Goal: Information Seeking & Learning: Learn about a topic

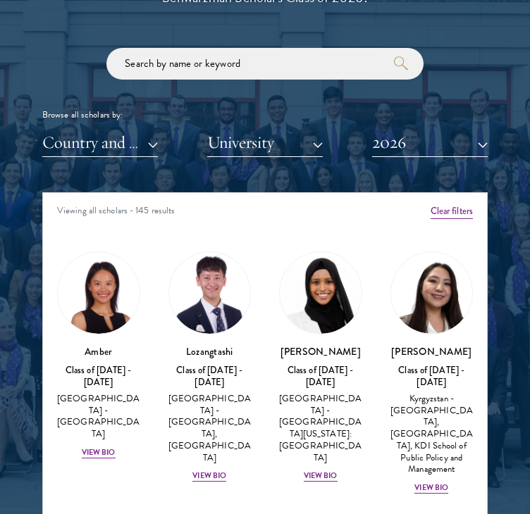
scroll to position [1617, 0]
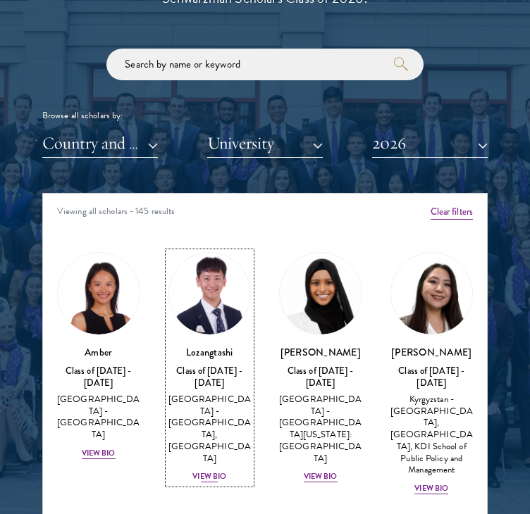
click at [205, 471] on div "View Bio" at bounding box center [209, 476] width 34 height 11
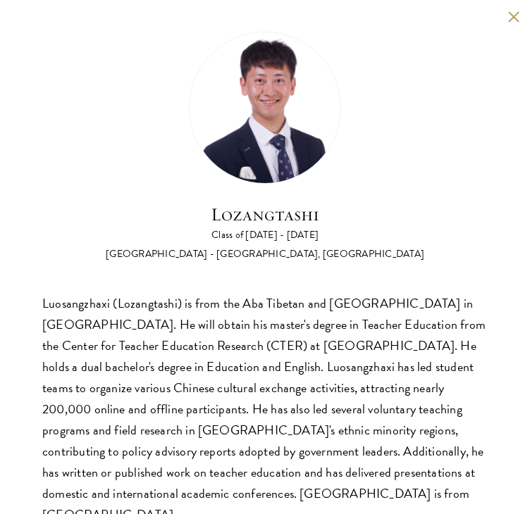
click at [507, 18] on button at bounding box center [513, 17] width 12 height 12
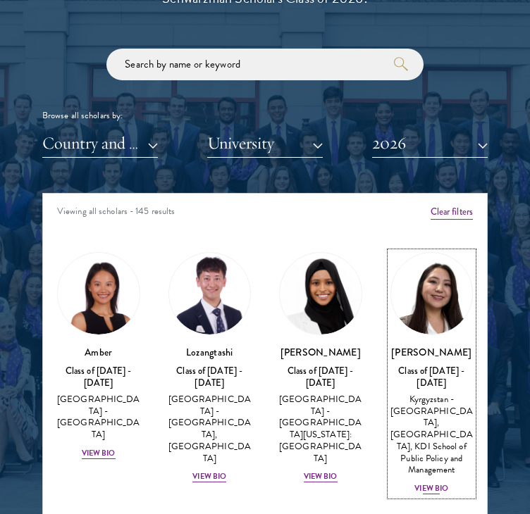
click at [428, 494] on div "View Bio" at bounding box center [431, 488] width 34 height 11
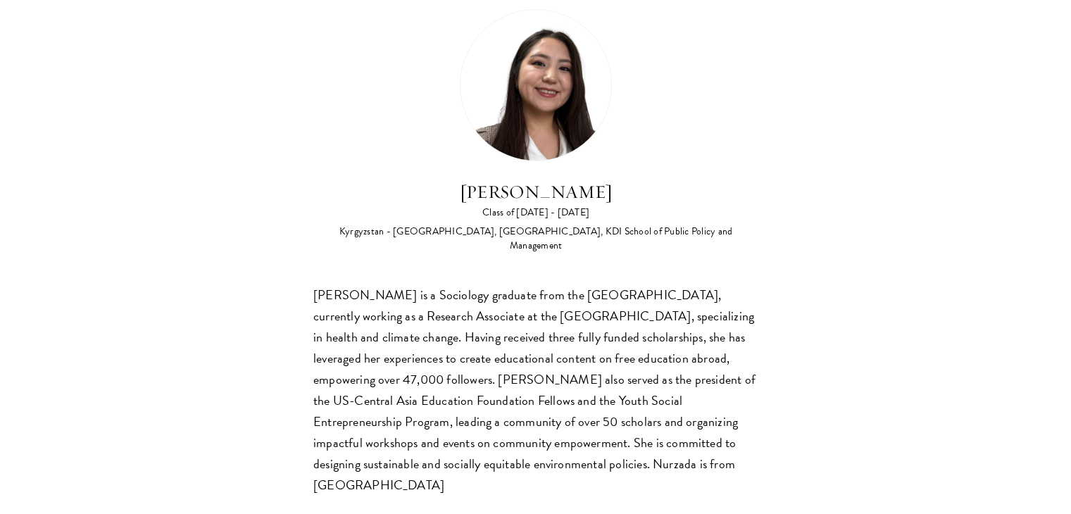
scroll to position [37, 0]
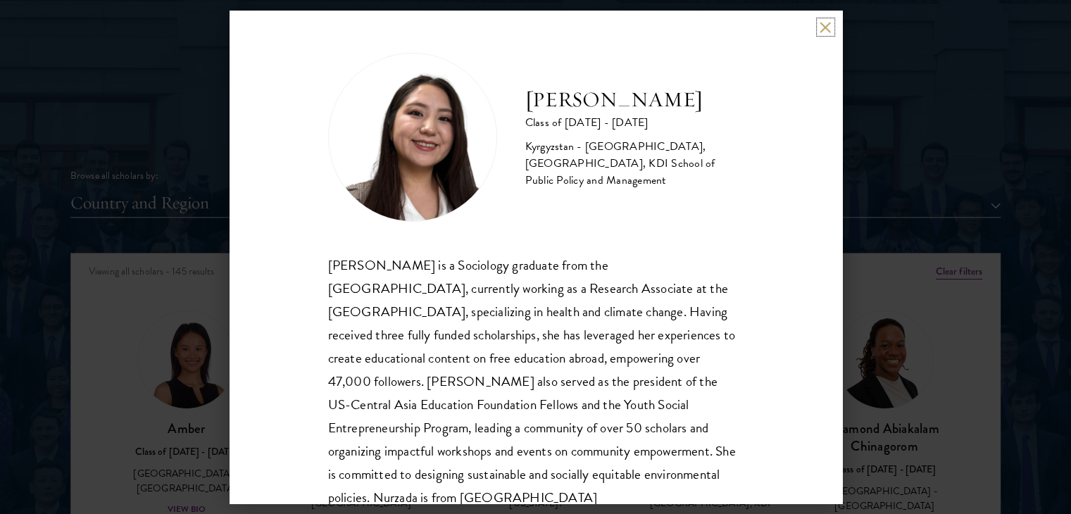
click at [529, 24] on button at bounding box center [826, 27] width 12 height 12
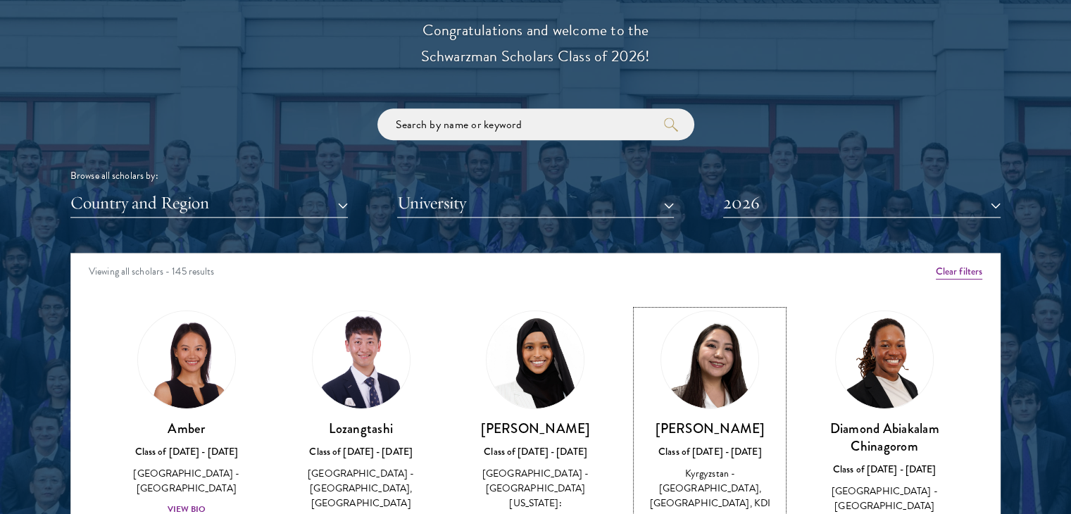
scroll to position [1649, 0]
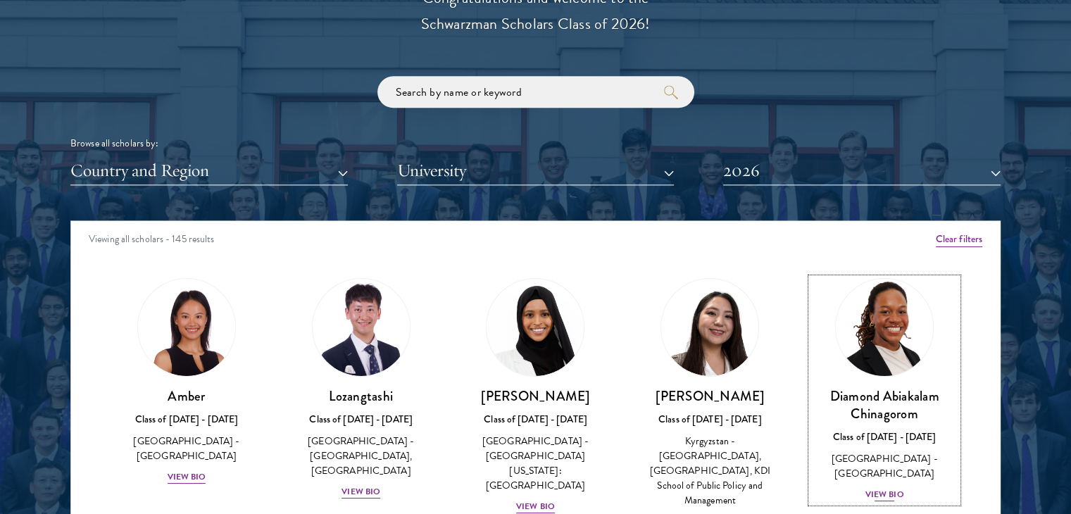
click at [529, 488] on div "View Bio" at bounding box center [884, 494] width 39 height 13
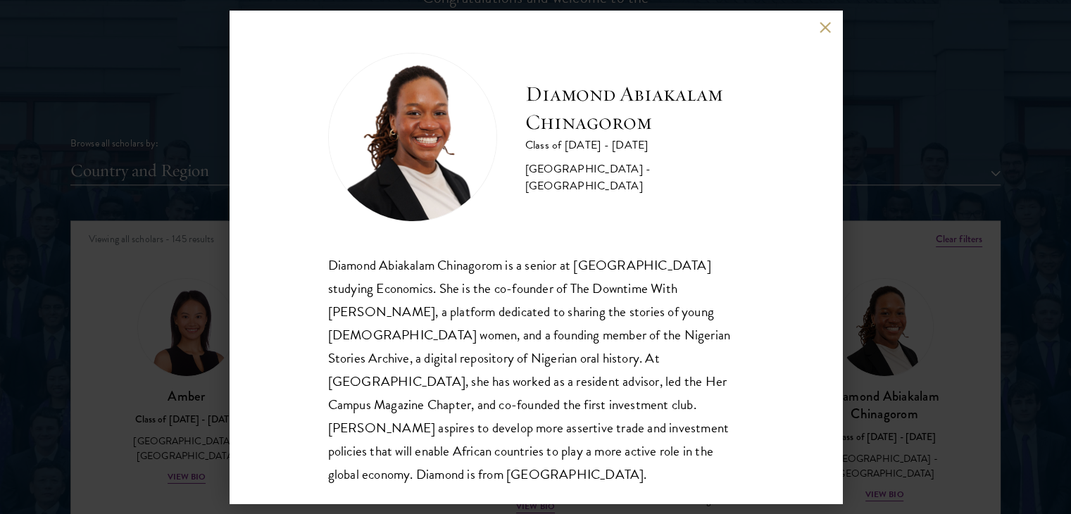
scroll to position [1, 0]
click at [529, 23] on button at bounding box center [826, 27] width 12 height 12
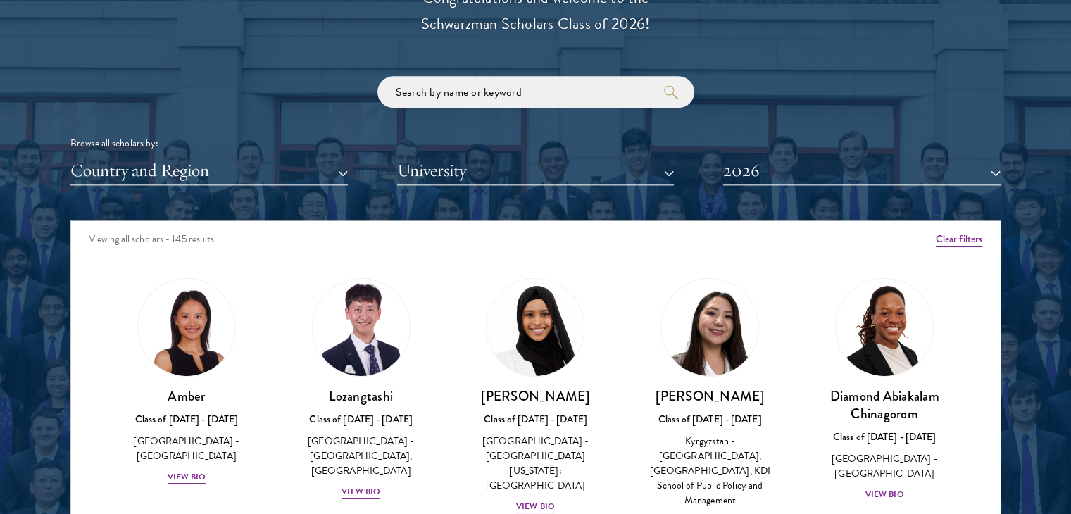
click at [529, 350] on div "[PERSON_NAME] Class of [DATE] - [DATE] [GEOGRAPHIC_DATA] - [GEOGRAPHIC_DATA][US…" at bounding box center [536, 396] width 175 height 265
click at [529, 434] on div "Kyrgyzstan - [GEOGRAPHIC_DATA], [GEOGRAPHIC_DATA], KDI School of Public Policy …" at bounding box center [710, 471] width 146 height 74
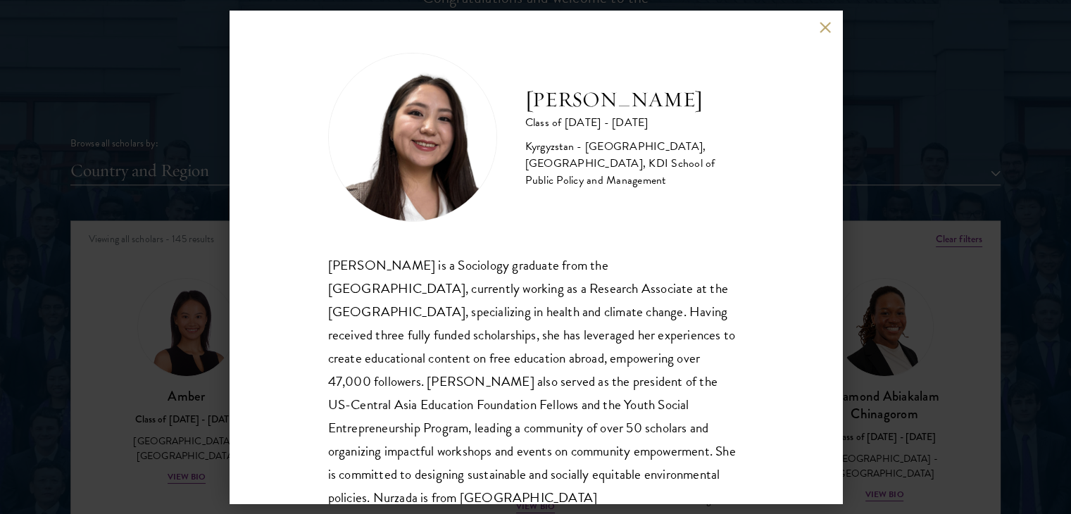
scroll to position [48, 0]
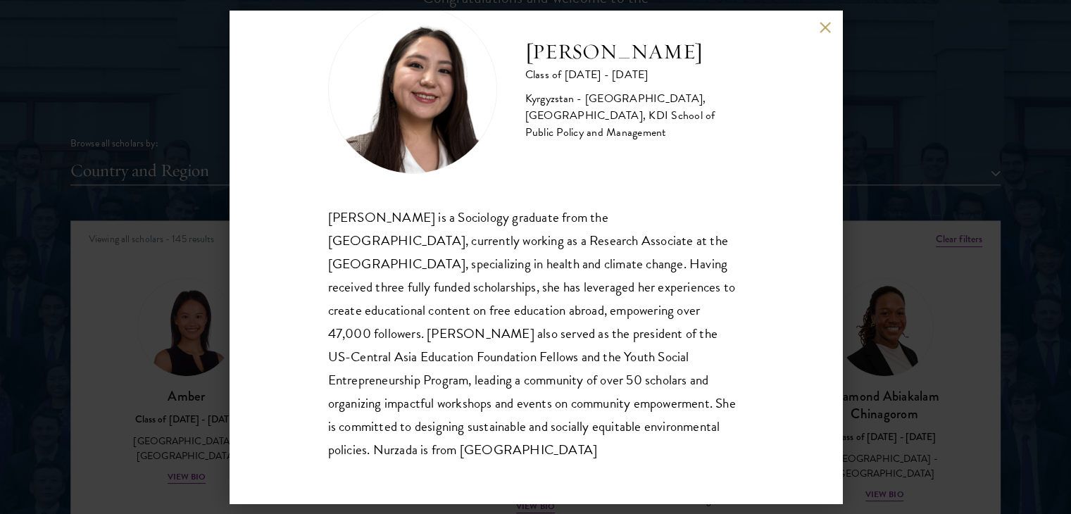
drag, startPoint x: 433, startPoint y: 448, endPoint x: 330, endPoint y: 258, distance: 216.2
click at [330, 258] on div "[PERSON_NAME] is a Sociology graduate from the [GEOGRAPHIC_DATA], currently wor…" at bounding box center [535, 334] width 415 height 256
drag, startPoint x: 324, startPoint y: 210, endPoint x: 478, endPoint y: 499, distance: 328.0
click at [478, 499] on div "Nurzada Abdivalieva Class of [DATE] - [DATE] [GEOGRAPHIC_DATA] - [GEOGRAPHIC_DA…" at bounding box center [536, 257] width 613 height 493
copy div "[PERSON_NAME] is a Sociology graduate from the [GEOGRAPHIC_DATA], currently wor…"
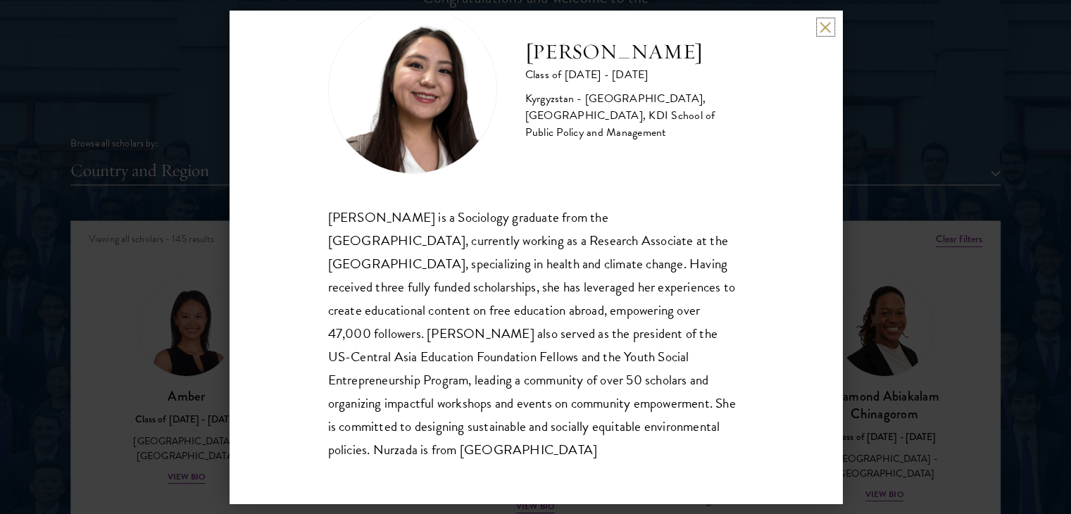
click at [529, 29] on button at bounding box center [826, 27] width 12 height 12
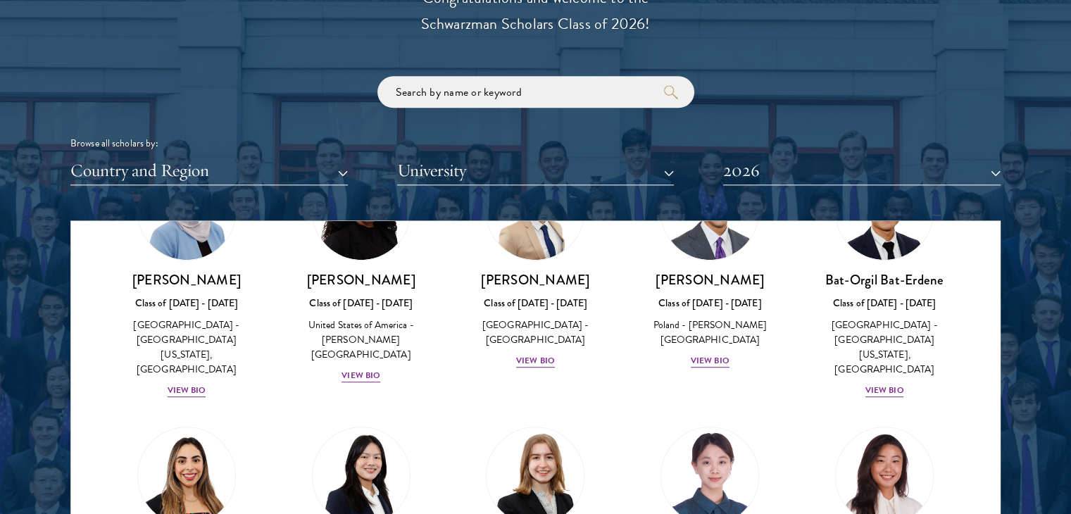
scroll to position [930, 0]
